Goal: Information Seeking & Learning: Check status

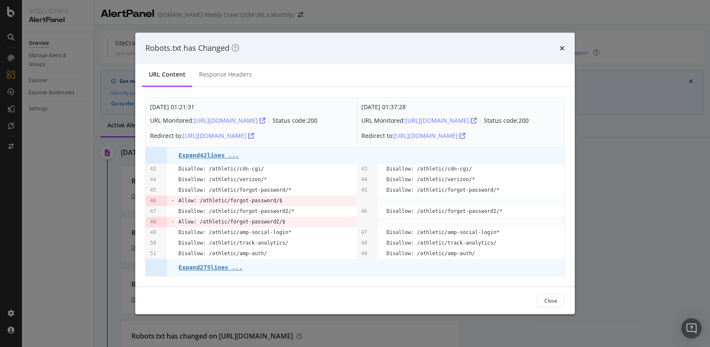
click at [567, 44] on div "Robots.txt has Changed" at bounding box center [355, 48] width 440 height 31
click at [563, 45] on icon "times" at bounding box center [562, 48] width 5 height 7
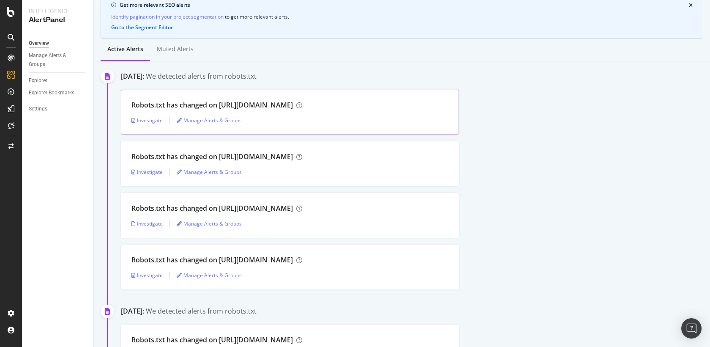
scroll to position [132, 0]
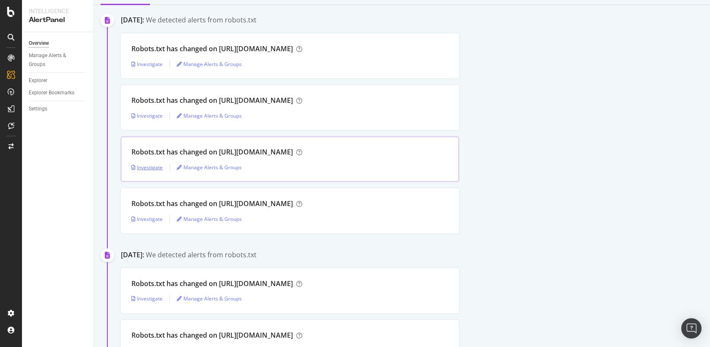
click at [145, 167] on div "Investigate" at bounding box center [146, 167] width 31 height 7
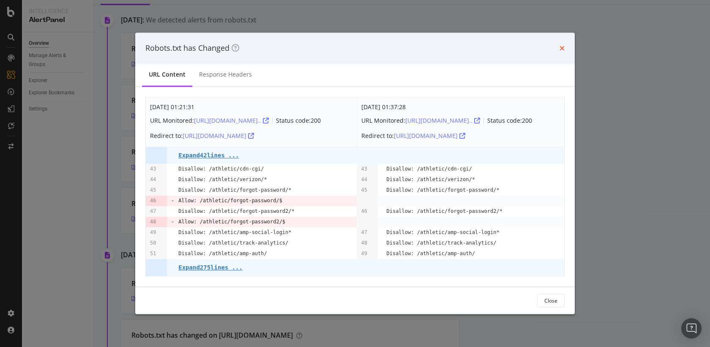
click at [563, 46] on icon "times" at bounding box center [562, 48] width 5 height 7
